Goal: Obtain resource: Obtain resource

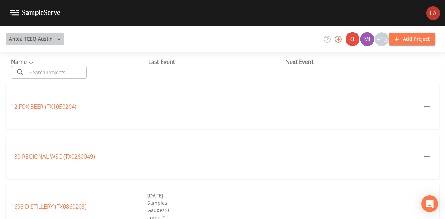
click at [41, 42] on button "Antea TCEQ Austin" at bounding box center [35, 39] width 58 height 13
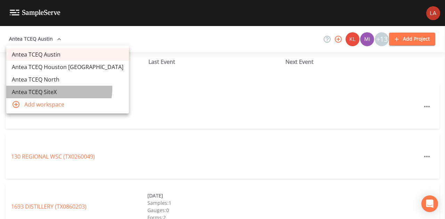
click at [59, 89] on link "Antea TCEQ SiteX" at bounding box center [67, 92] width 123 height 13
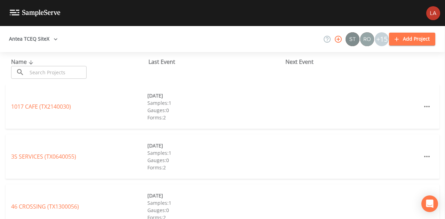
click at [58, 68] on input "text" at bounding box center [56, 72] width 59 height 13
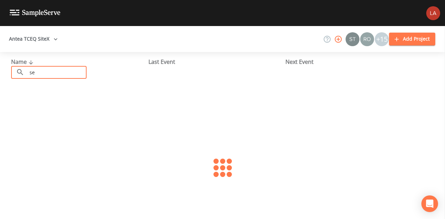
type input "s"
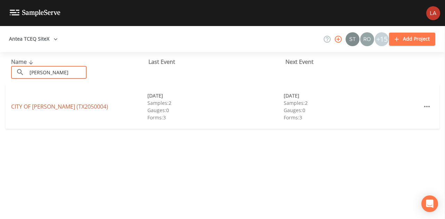
type input "[PERSON_NAME]"
click at [41, 105] on link "CITY OF [GEOGRAPHIC_DATA] (TX2050004)" at bounding box center [59, 107] width 97 height 8
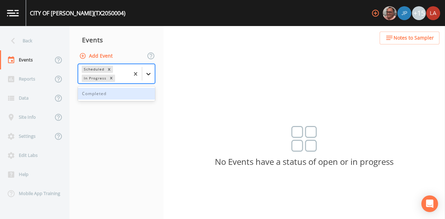
click at [150, 75] on icon at bounding box center [148, 74] width 7 height 7
click at [104, 96] on div "Completed" at bounding box center [116, 94] width 77 height 12
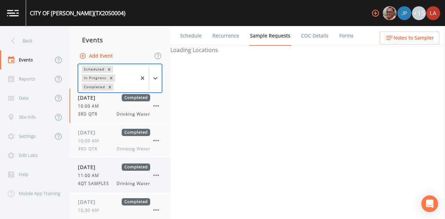
scroll to position [118, 0]
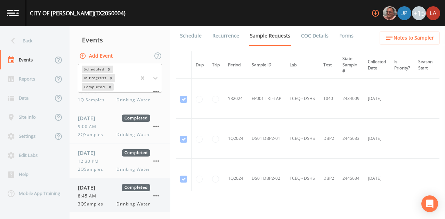
click at [99, 194] on span "8:45 AM" at bounding box center [89, 196] width 23 height 6
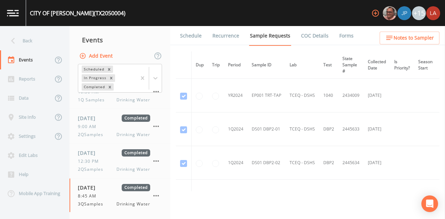
click at [347, 34] on link "Forms" at bounding box center [346, 35] width 16 height 19
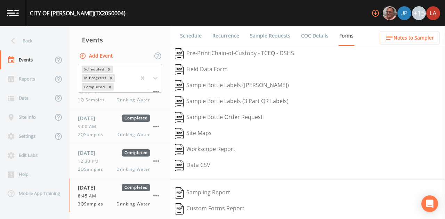
scroll to position [107, 0]
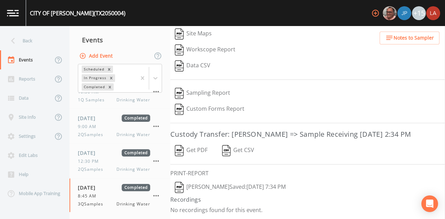
click at [238, 184] on button "[PERSON_NAME]  Saved: [DATE] 7:34 PM" at bounding box center [230, 188] width 120 height 16
click at [193, 155] on button "Get PDF" at bounding box center [191, 151] width 42 height 16
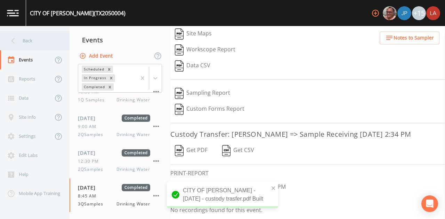
click at [40, 42] on div "Back" at bounding box center [31, 40] width 63 height 19
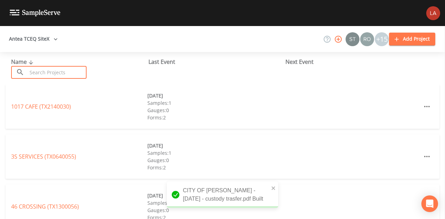
click at [52, 68] on input "text" at bounding box center [56, 72] width 59 height 13
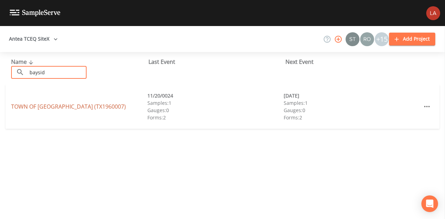
type input "baysid"
click at [41, 106] on link "TOWN OF [GEOGRAPHIC_DATA] (TX1960007)" at bounding box center [68, 107] width 115 height 8
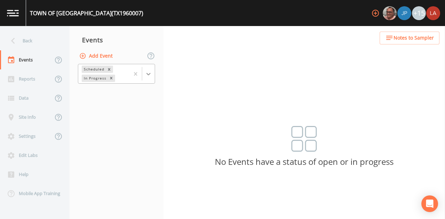
click at [149, 76] on icon at bounding box center [148, 74] width 7 height 7
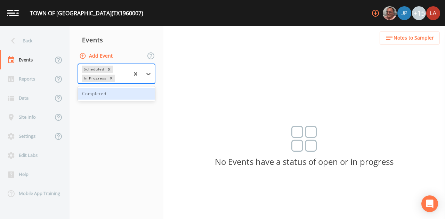
click at [132, 92] on div "Completed" at bounding box center [116, 94] width 77 height 12
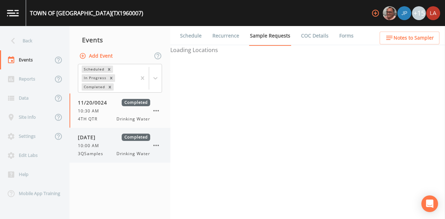
click at [102, 149] on div "[DATE] Completed 10:00 AM 3QSamples Drinking Water" at bounding box center [114, 145] width 72 height 23
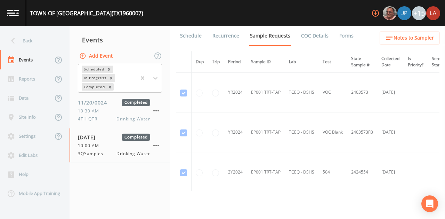
click at [346, 36] on link "Forms" at bounding box center [346, 35] width 16 height 19
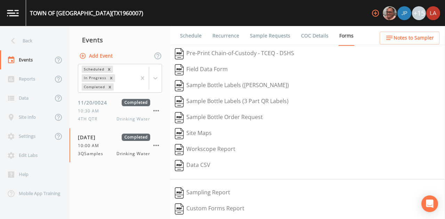
scroll to position [107, 0]
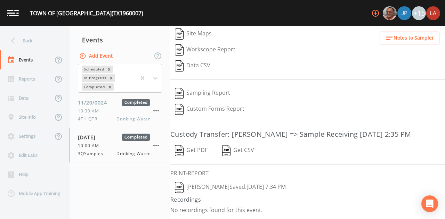
click at [235, 185] on button "[PERSON_NAME]  Saved: [DATE] 7:34 PM" at bounding box center [230, 188] width 120 height 16
click at [189, 154] on button "Get PDF" at bounding box center [191, 151] width 42 height 16
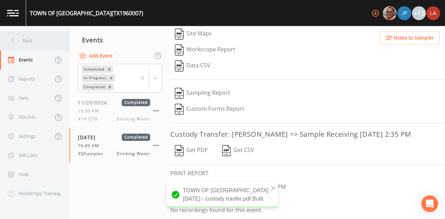
click at [19, 37] on div "Back" at bounding box center [31, 40] width 63 height 19
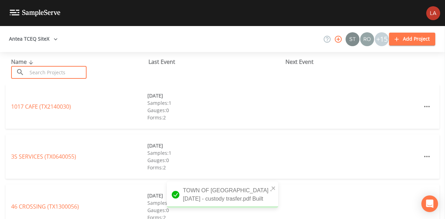
click at [54, 73] on input "text" at bounding box center [56, 72] width 59 height 13
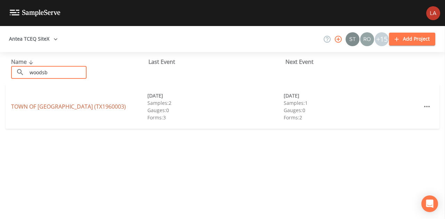
type input "woodsb"
click at [43, 109] on link "TOWN OF [GEOGRAPHIC_DATA] (TX1960003)" at bounding box center [68, 107] width 115 height 8
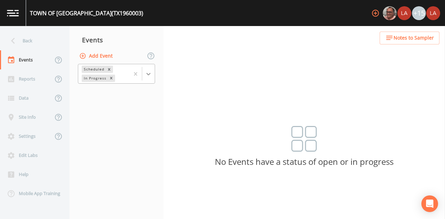
click at [146, 76] on icon at bounding box center [148, 74] width 7 height 7
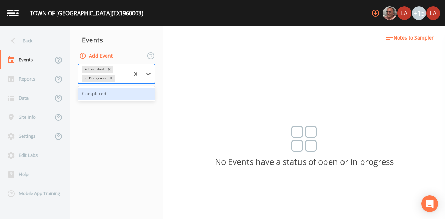
click at [116, 97] on div "Completed" at bounding box center [116, 94] width 77 height 12
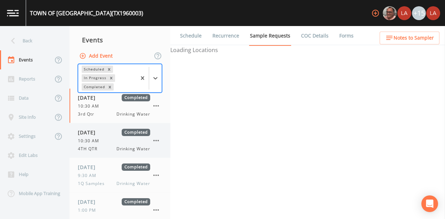
scroll to position [49, 0]
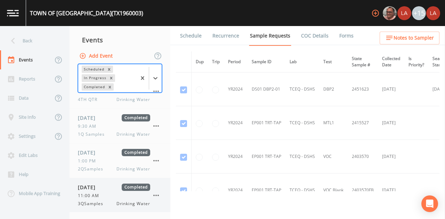
click at [102, 192] on div "[DATE] Completed 11:00 AM 3QSamples Drinking Water" at bounding box center [114, 195] width 72 height 23
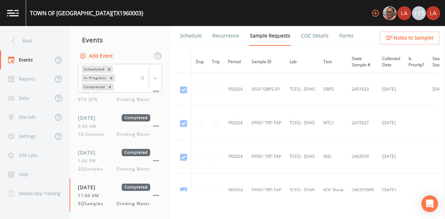
click at [340, 30] on link "Forms" at bounding box center [346, 35] width 16 height 19
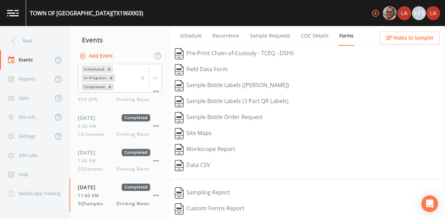
scroll to position [107, 0]
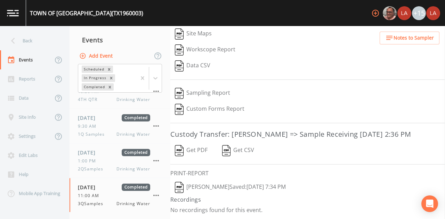
click at [226, 188] on button "[PERSON_NAME]  Saved: [DATE] 7:34 PM" at bounding box center [230, 188] width 120 height 16
click at [188, 150] on button "Get PDF" at bounding box center [191, 151] width 42 height 16
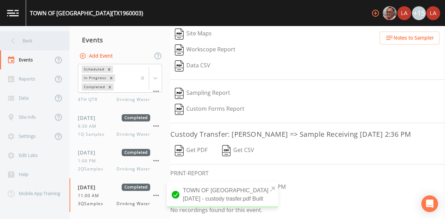
click at [39, 42] on div "Back" at bounding box center [31, 40] width 63 height 19
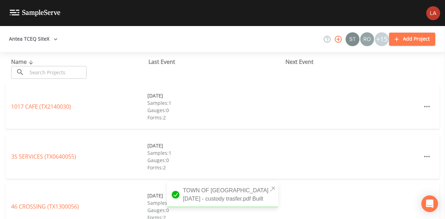
click at [48, 68] on input "text" at bounding box center [56, 72] width 59 height 13
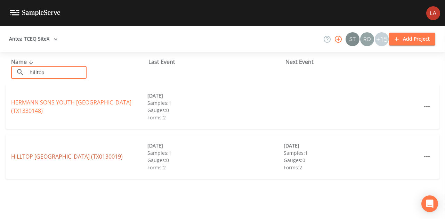
type input "hilltop"
click at [43, 155] on link "HILLTOP [GEOGRAPHIC_DATA] (TX0130019)" at bounding box center [66, 157] width 111 height 8
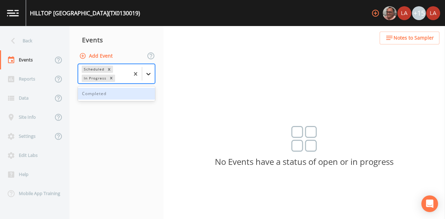
click at [149, 79] on div at bounding box center [148, 74] width 13 height 13
click at [107, 99] on div "Completed" at bounding box center [116, 94] width 77 height 12
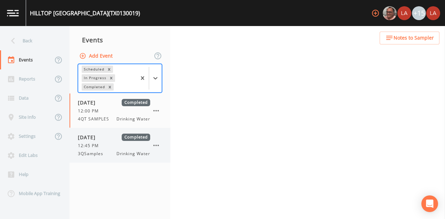
click at [98, 151] on span "3QSamples" at bounding box center [93, 154] width 30 height 6
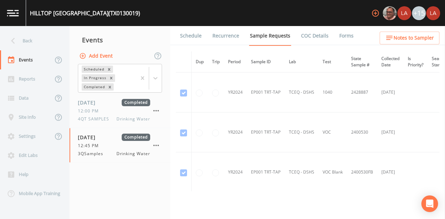
click at [338, 36] on link "Forms" at bounding box center [346, 35] width 16 height 19
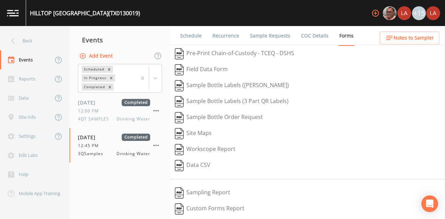
scroll to position [107, 0]
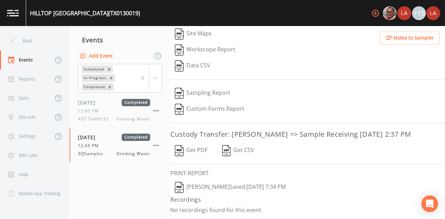
click at [234, 187] on button "[PERSON_NAME]  Saved: [DATE] 7:34 PM" at bounding box center [230, 188] width 120 height 16
click at [196, 149] on button "Get PDF" at bounding box center [191, 151] width 42 height 16
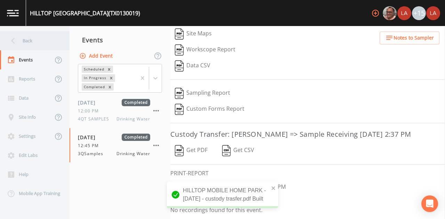
click at [48, 43] on div "Back" at bounding box center [31, 40] width 63 height 19
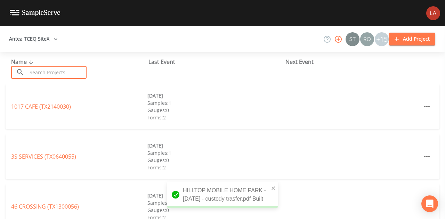
click at [54, 75] on input "text" at bounding box center [56, 72] width 59 height 13
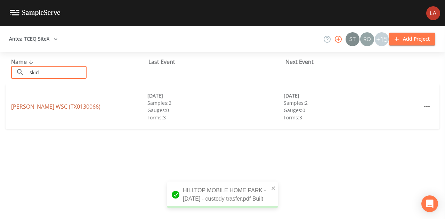
type input "skid"
click at [43, 103] on link "[PERSON_NAME] WSC (TX0130066)" at bounding box center [55, 107] width 89 height 8
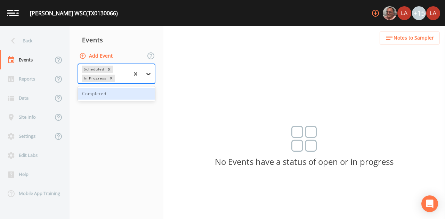
click at [147, 70] on div at bounding box center [148, 74] width 13 height 13
click at [121, 91] on div "Completed" at bounding box center [116, 94] width 77 height 12
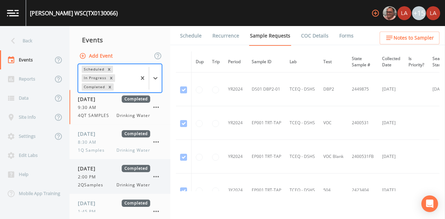
scroll to position [16, 0]
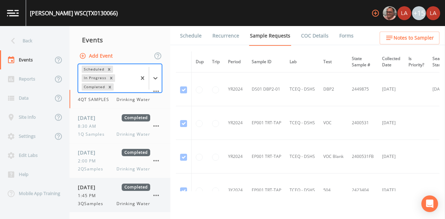
click at [95, 190] on span "[DATE]" at bounding box center [89, 187] width 23 height 7
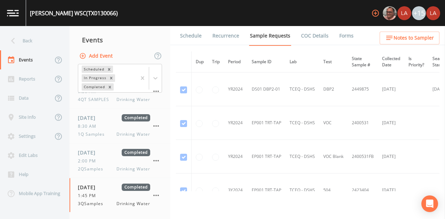
click at [350, 32] on link "Forms" at bounding box center [346, 35] width 16 height 19
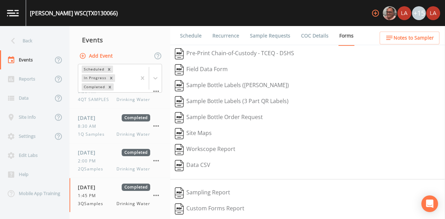
scroll to position [107, 0]
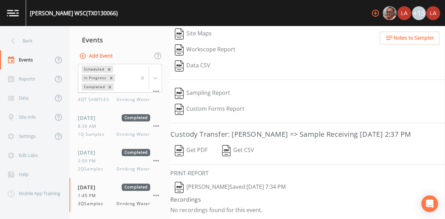
click at [231, 185] on button "[PERSON_NAME]  Saved: [DATE] 7:34 PM" at bounding box center [230, 188] width 120 height 16
click at [199, 152] on button "Get PDF" at bounding box center [191, 151] width 42 height 16
